Goal: Book appointment/travel/reservation

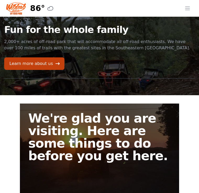
click at [48, 64] on link "Learn more about us" at bounding box center [34, 63] width 60 height 13
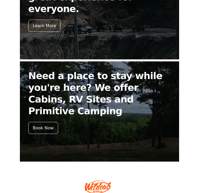
scroll to position [260, 0]
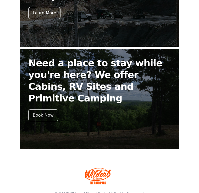
click at [55, 109] on div "Book Now" at bounding box center [43, 115] width 30 height 12
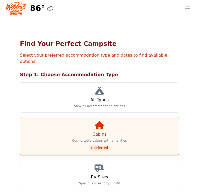
click at [121, 139] on p "Comfortable cabins with amenities" at bounding box center [99, 141] width 55 height 4
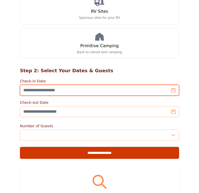
click at [160, 85] on input "Check-in Date" at bounding box center [99, 90] width 159 height 11
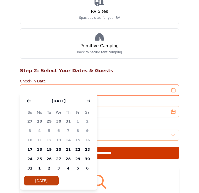
scroll to position [166, 0]
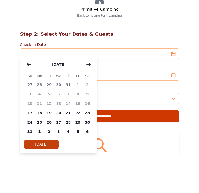
click at [89, 100] on icon "button" at bounding box center [88, 101] width 4 height 2
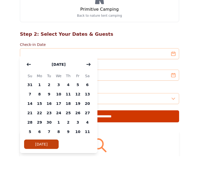
click at [89, 99] on icon "button" at bounding box center [88, 101] width 4 height 4
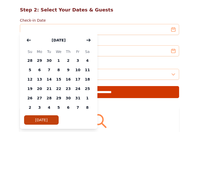
click at [89, 100] on icon "button" at bounding box center [88, 101] width 4 height 2
click at [80, 126] on span "7" at bounding box center [78, 130] width 10 height 9
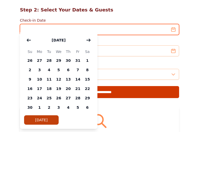
type input "**********"
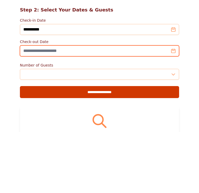
click at [93, 107] on input "Check-out Date" at bounding box center [99, 112] width 159 height 11
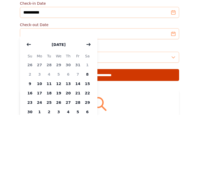
click at [32, 157] on span "9" at bounding box center [30, 161] width 10 height 9
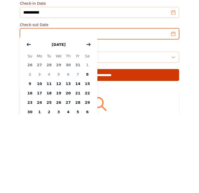
type input "**********"
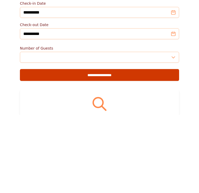
click at [113, 147] on input "**********" at bounding box center [99, 153] width 159 height 12
type input "**********"
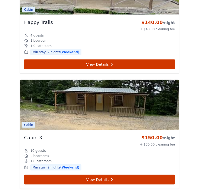
scroll to position [1013, 0]
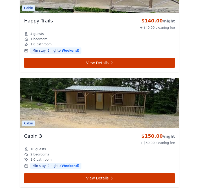
click at [151, 177] on link "View Details" at bounding box center [99, 179] width 151 height 10
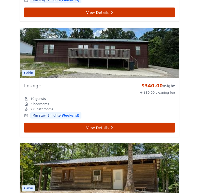
scroll to position [602, 0]
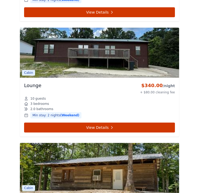
click at [122, 123] on link "View Details" at bounding box center [99, 128] width 151 height 10
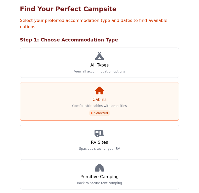
scroll to position [35, 0]
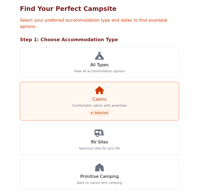
click at [145, 57] on link "All Types View all accommodation options" at bounding box center [99, 63] width 159 height 30
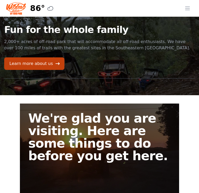
click at [51, 60] on link "Learn more about us" at bounding box center [34, 63] width 60 height 13
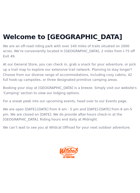
scroll to position [121, 0]
